Goal: Task Accomplishment & Management: Use online tool/utility

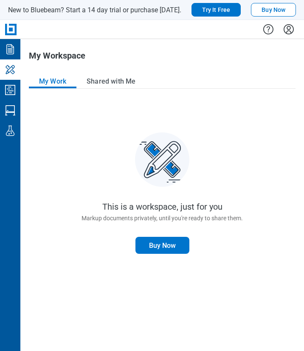
drag, startPoint x: 78, startPoint y: 140, endPoint x: 48, endPoint y: 101, distance: 48.3
click at [77, 137] on div "This is a workspace, just for you Markup documents privately, until you're read…" at bounding box center [162, 220] width 266 height 243
click at [8, 86] on icon "Studio Projects" at bounding box center [10, 90] width 14 height 14
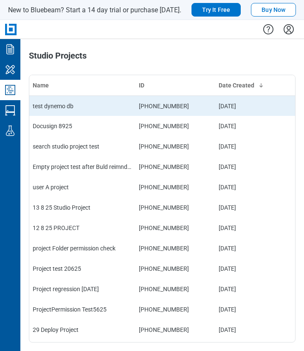
click at [72, 109] on td "test dynemo db" at bounding box center [82, 105] width 106 height 20
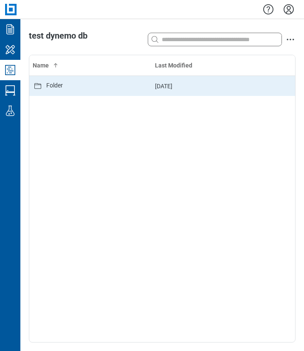
click at [64, 86] on div "Folder" at bounding box center [90, 86] width 115 height 10
click at [89, 89] on div "basic Revu markup.pdf" at bounding box center [76, 86] width 61 height 10
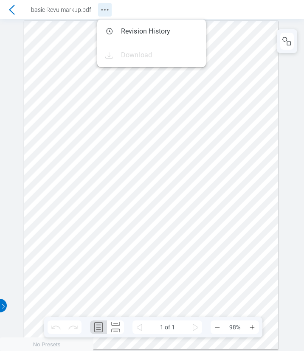
click at [102, 12] on icon "Revision History" at bounding box center [105, 10] width 10 height 10
click at [137, 219] on div at bounding box center [151, 185] width 254 height 328
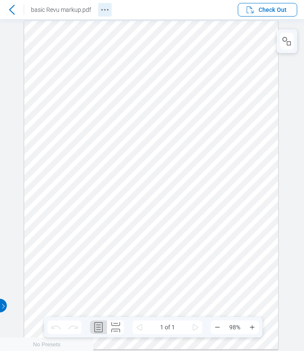
click at [104, 6] on icon "Revision History" at bounding box center [105, 10] width 10 height 10
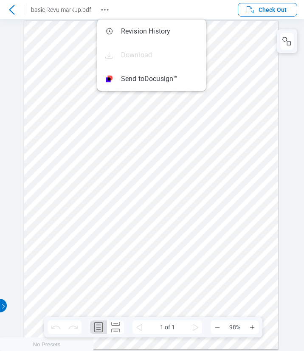
click at [153, 209] on div at bounding box center [151, 185] width 254 height 328
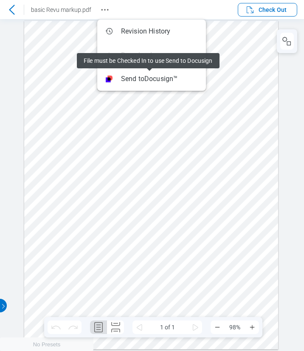
click at [103, 206] on div at bounding box center [151, 185] width 254 height 328
click at [165, 217] on div at bounding box center [151, 185] width 254 height 328
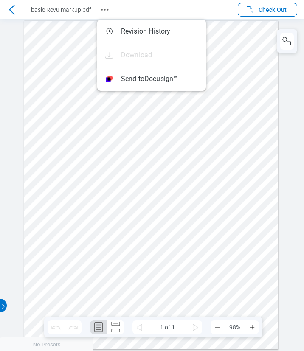
click at [226, 79] on div at bounding box center [151, 185] width 254 height 328
click at [251, 12] on icon "button" at bounding box center [250, 10] width 10 height 10
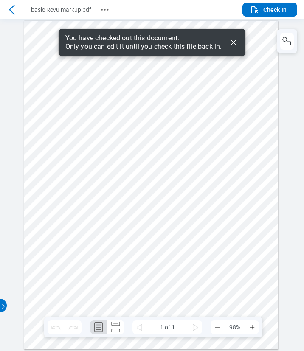
click at [232, 42] on icon "Dismiss" at bounding box center [233, 42] width 10 height 10
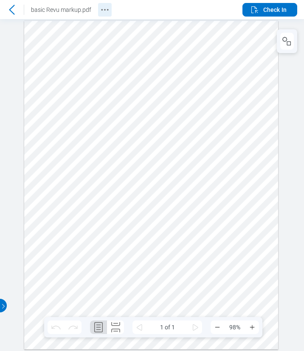
click at [103, 14] on icon "Revision History" at bounding box center [105, 10] width 10 height 10
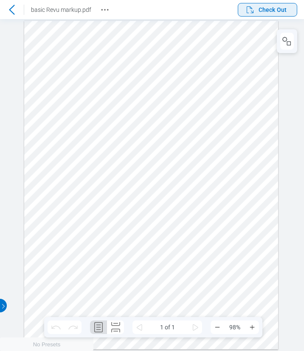
click at [272, 14] on span "Check Out" at bounding box center [266, 10] width 42 height 10
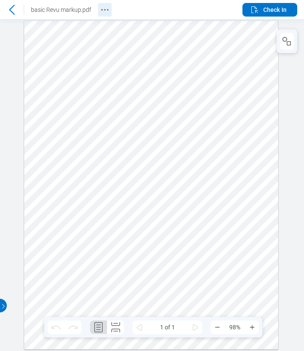
click at [109, 13] on button "Revision History" at bounding box center [105, 10] width 14 height 14
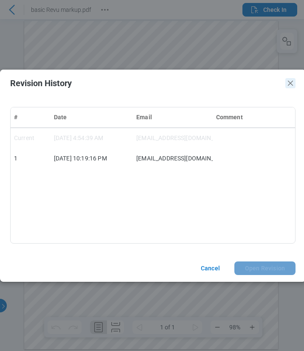
click at [288, 82] on icon "Close" at bounding box center [290, 83] width 10 height 10
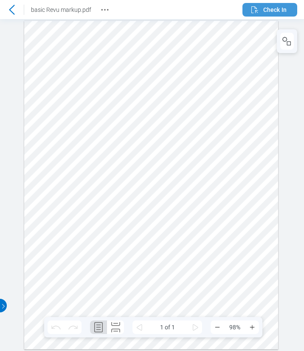
click at [258, 10] on icon "button" at bounding box center [254, 10] width 10 height 10
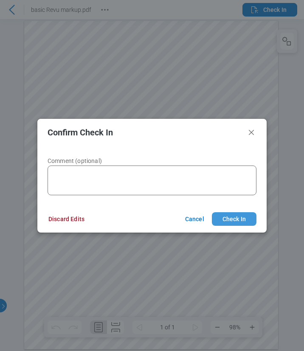
click at [223, 218] on button "Check In" at bounding box center [234, 219] width 45 height 14
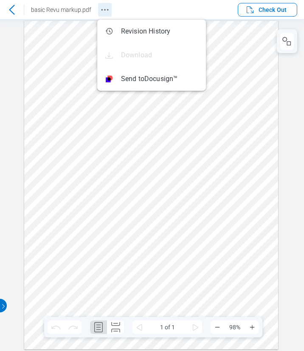
click at [103, 11] on icon "Revision History" at bounding box center [105, 10] width 10 height 10
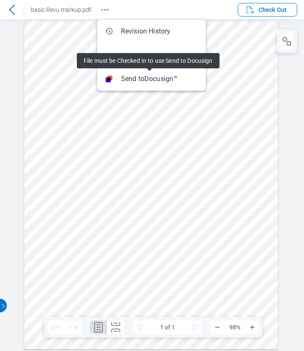
click at [149, 243] on div at bounding box center [151, 185] width 254 height 328
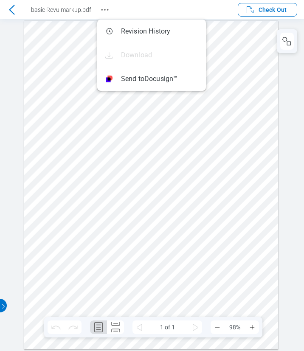
click at [201, 218] on div at bounding box center [151, 185] width 254 height 328
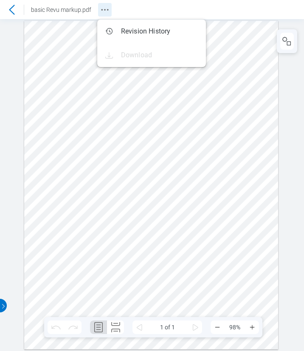
click at [109, 10] on button "Revision History" at bounding box center [105, 10] width 14 height 14
click at [171, 235] on div at bounding box center [151, 185] width 254 height 328
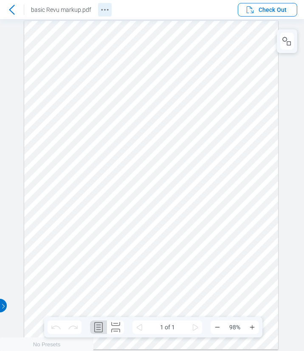
click at [106, 11] on icon "Revision History" at bounding box center [105, 10] width 10 height 10
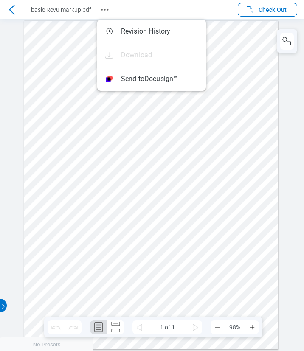
click at [173, 229] on div at bounding box center [151, 185] width 254 height 328
click at [15, 11] on icon at bounding box center [12, 10] width 10 height 10
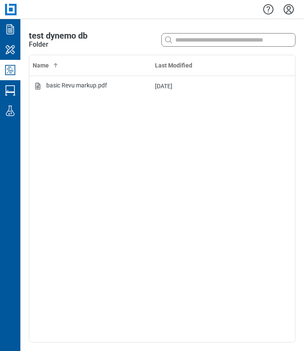
click at [292, 11] on icon "Settings" at bounding box center [289, 10] width 14 height 14
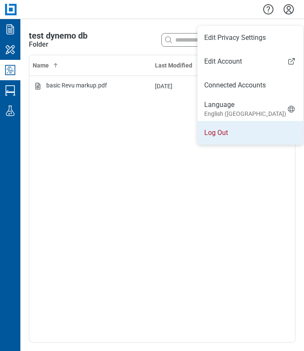
click at [222, 138] on li "Log Out" at bounding box center [250, 133] width 106 height 24
